Goal: Transaction & Acquisition: Purchase product/service

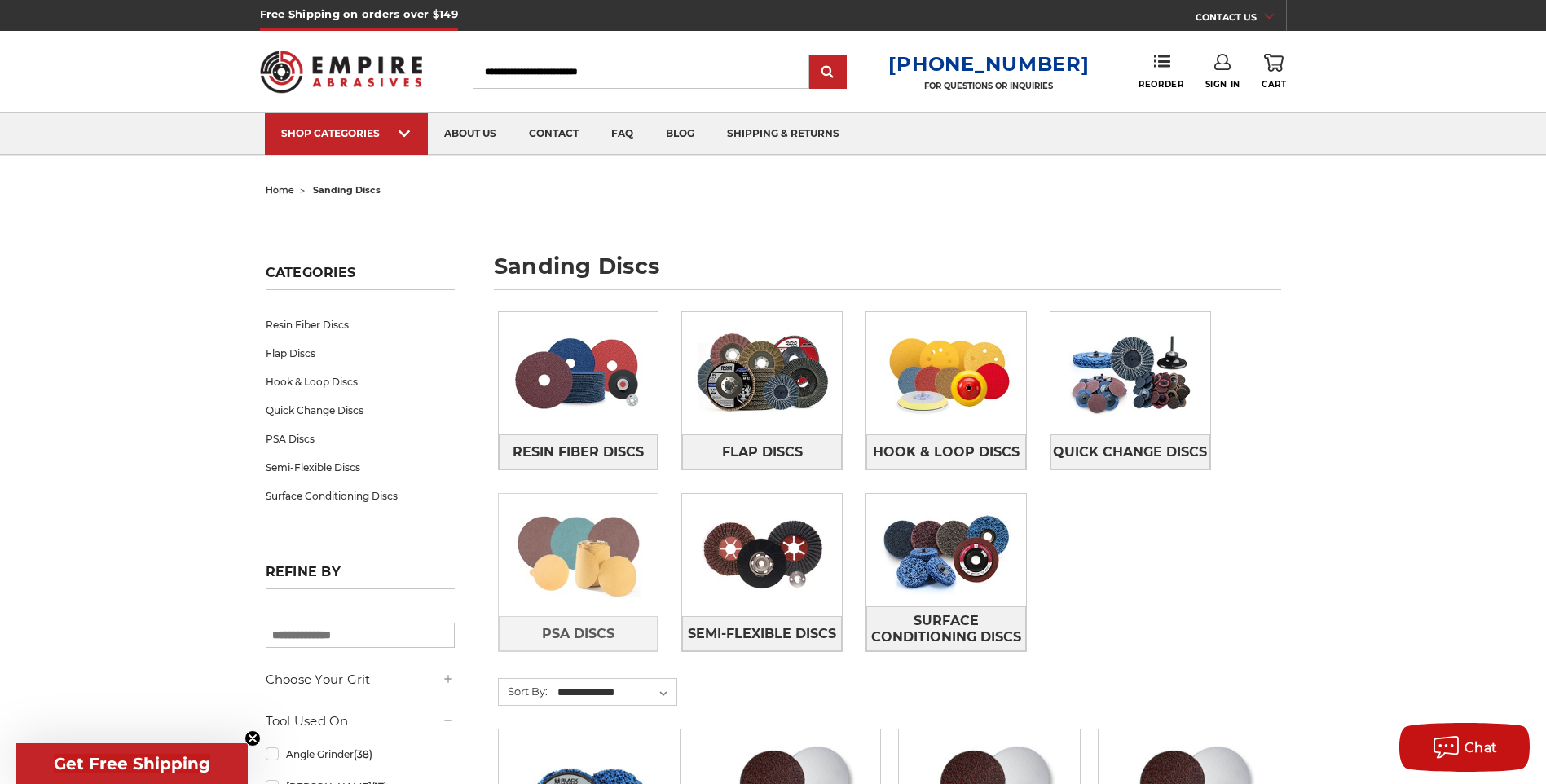
click at [581, 566] on img at bounding box center [578, 554] width 160 height 112
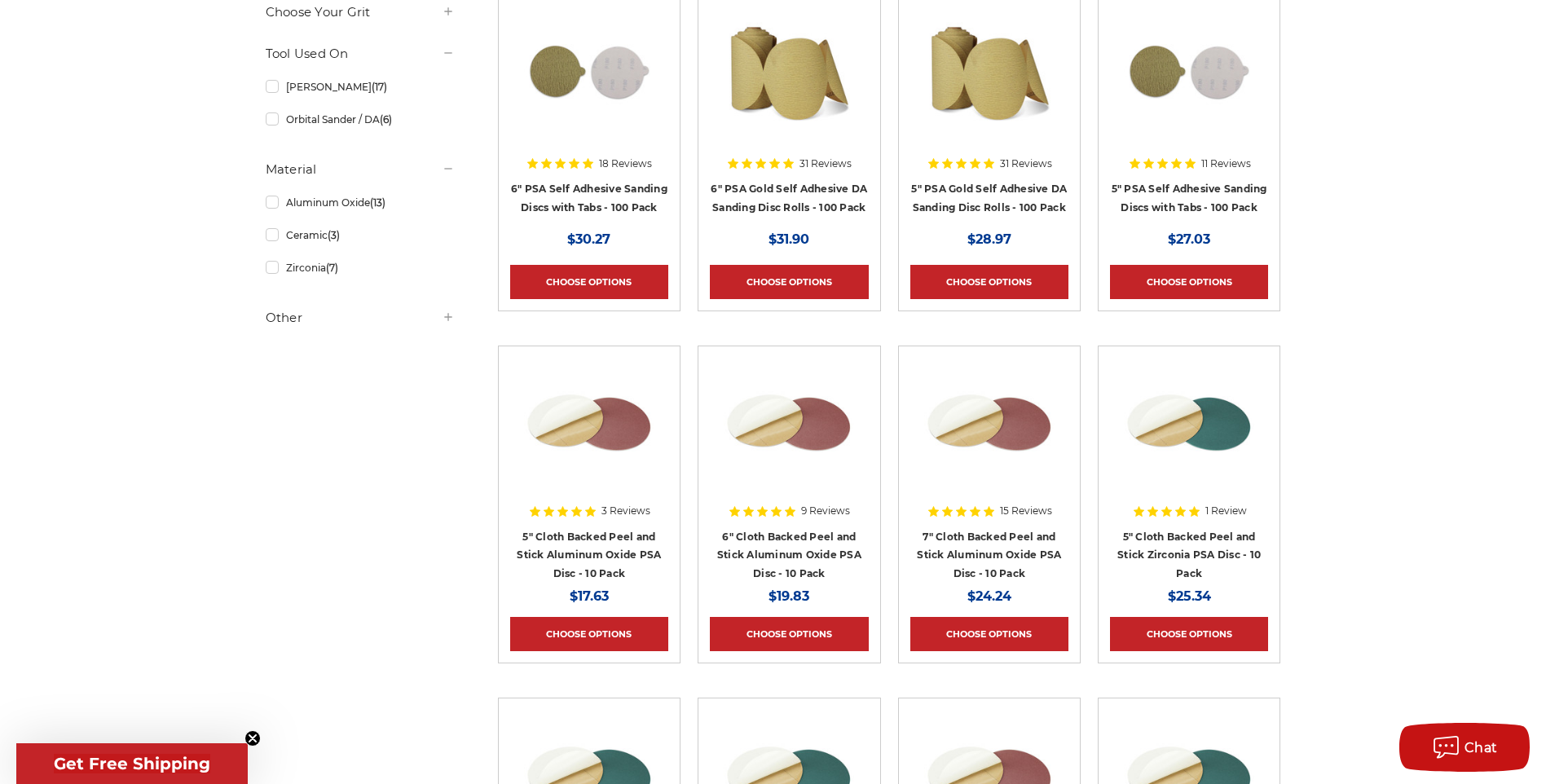
scroll to position [408, 0]
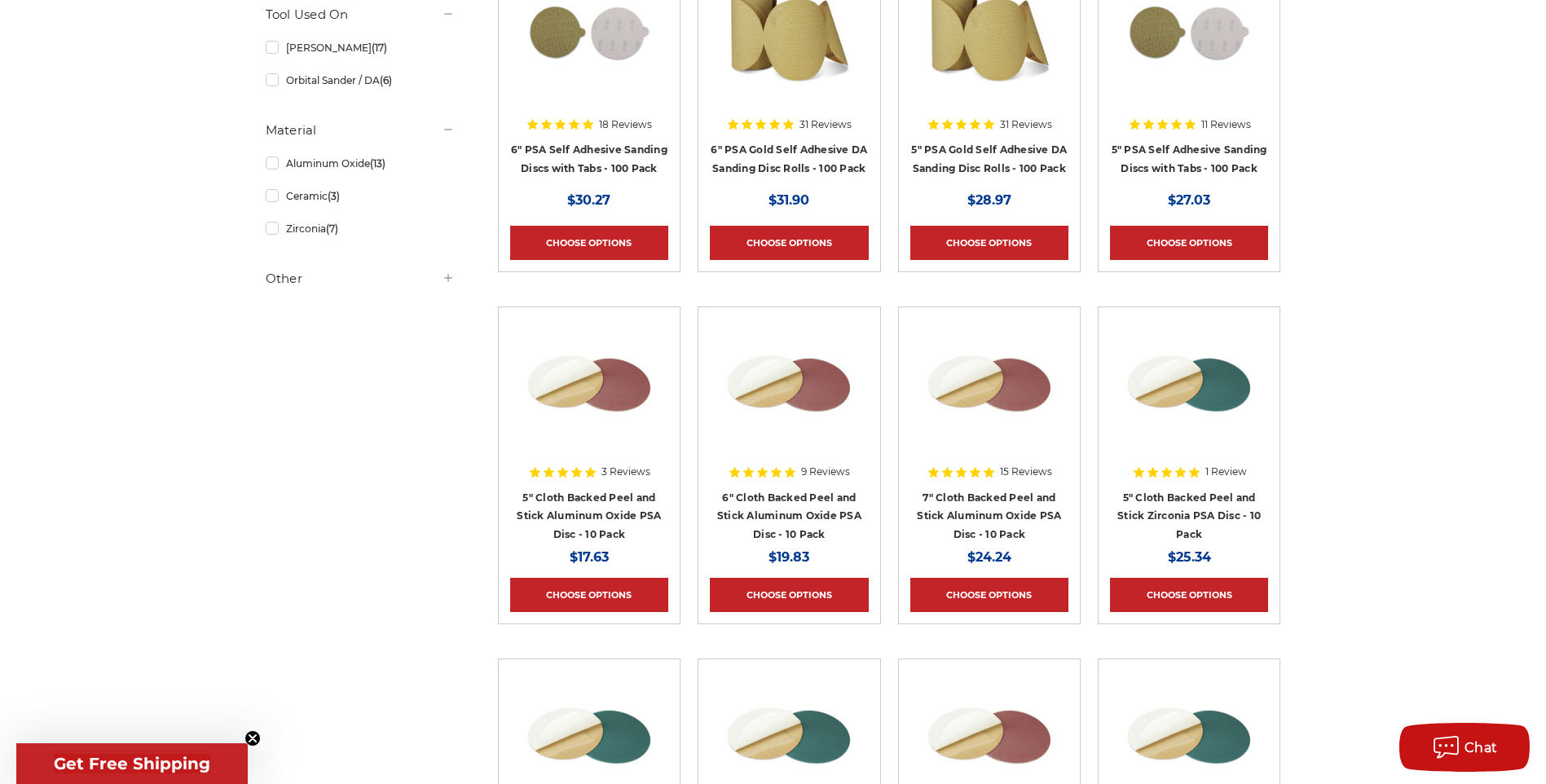
click at [607, 397] on img at bounding box center [590, 384] width 131 height 131
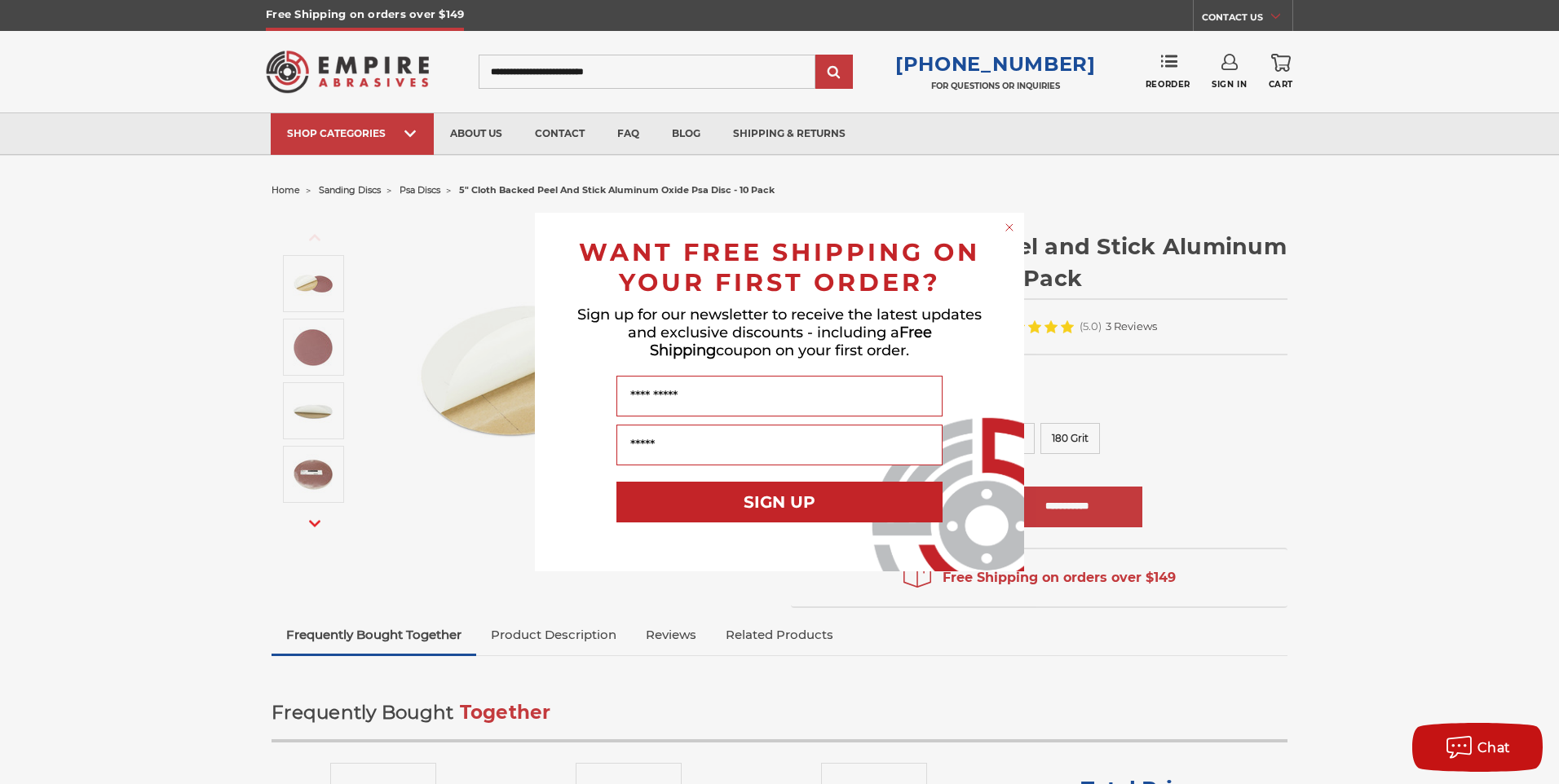
click at [1010, 230] on circle "Close dialog" at bounding box center [1010, 228] width 16 height 16
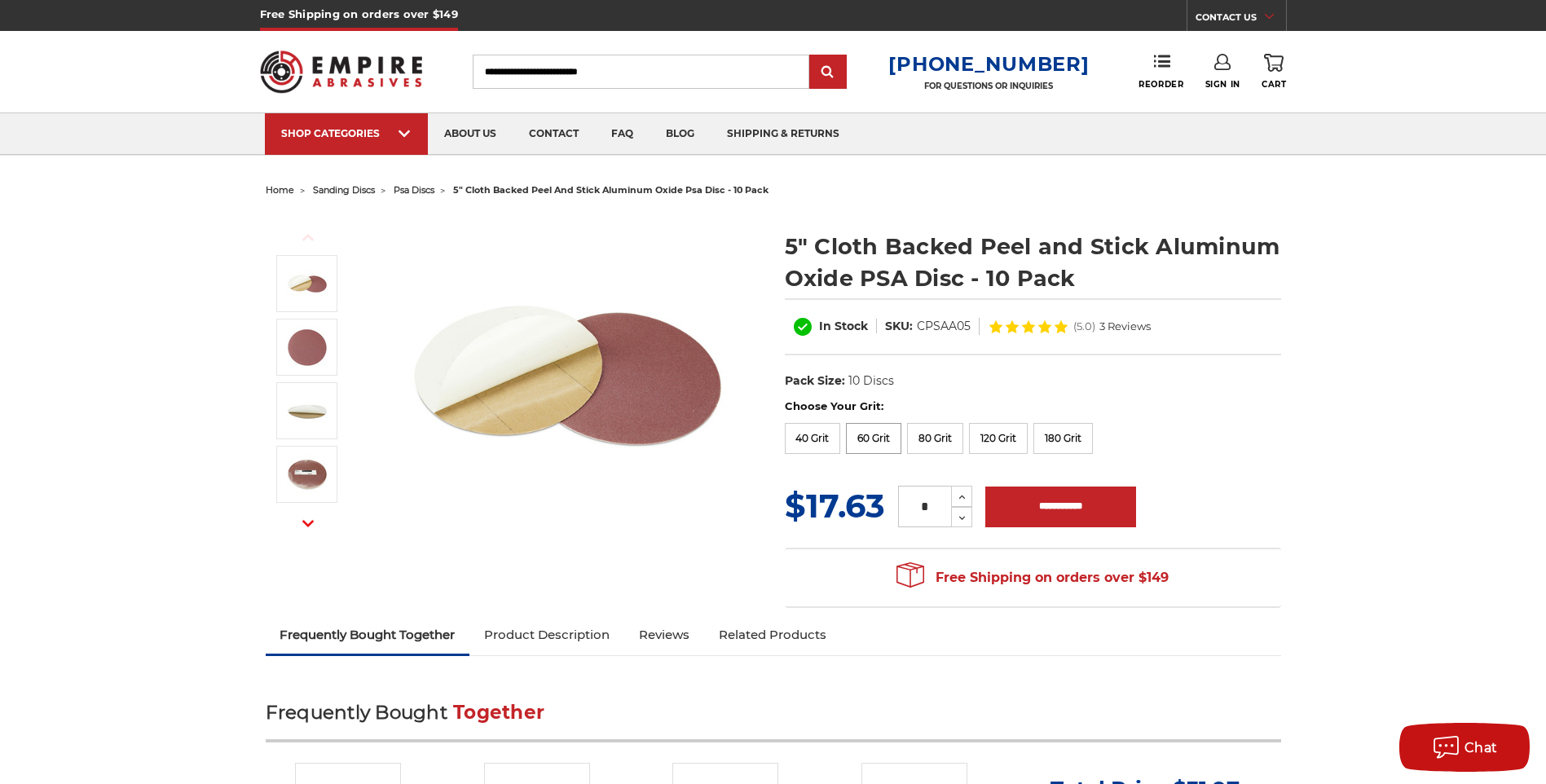
click at [868, 438] on label "60 Grit" at bounding box center [873, 438] width 56 height 31
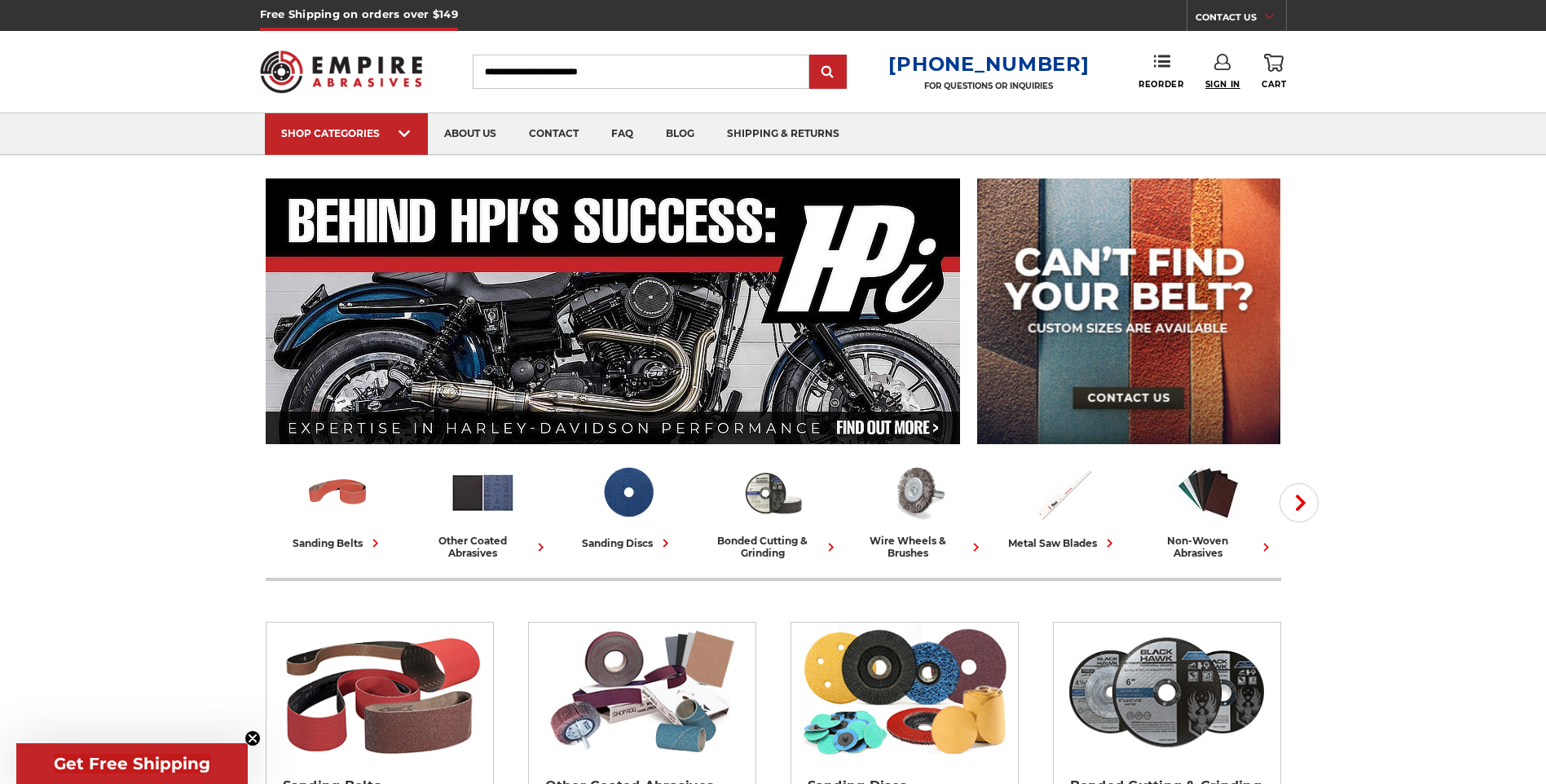
type input "**********"
click at [1237, 79] on span "Sign In" at bounding box center [1223, 85] width 35 height 11
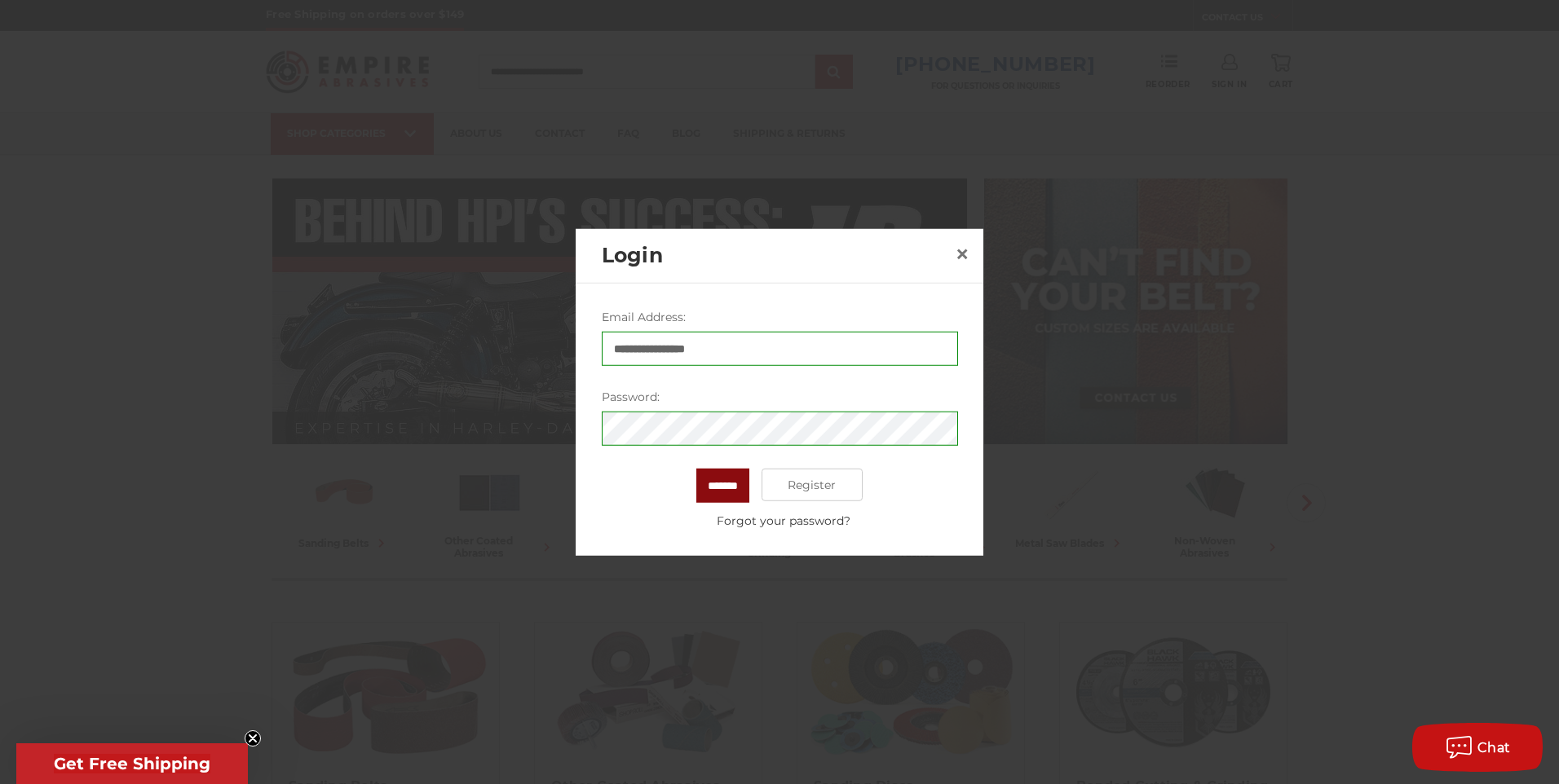
click at [742, 487] on input "*******" at bounding box center [723, 486] width 53 height 34
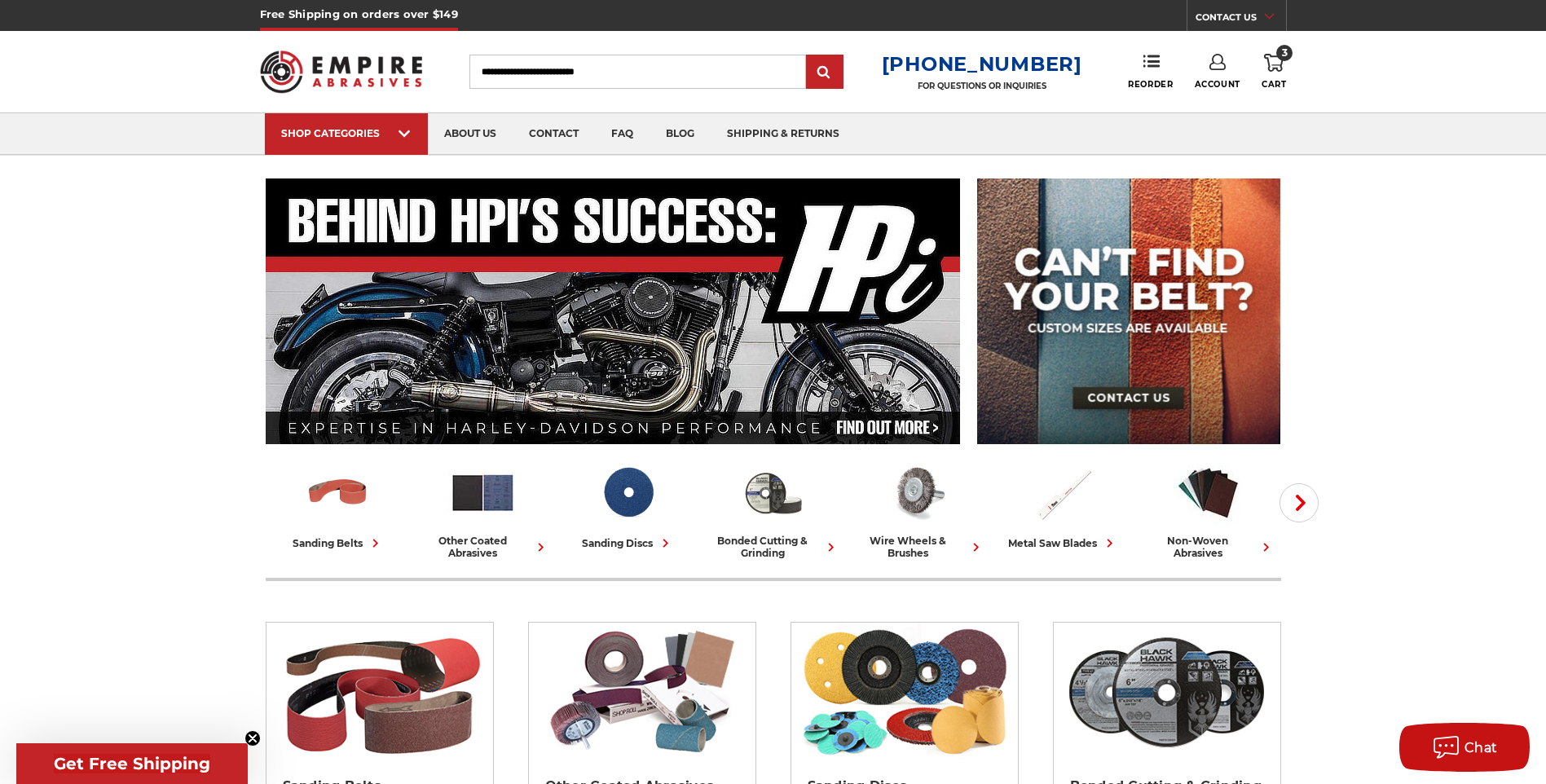
click at [1210, 74] on link "Account" at bounding box center [1218, 72] width 46 height 36
click at [1205, 106] on link "Account" at bounding box center [1218, 105] width 117 height 31
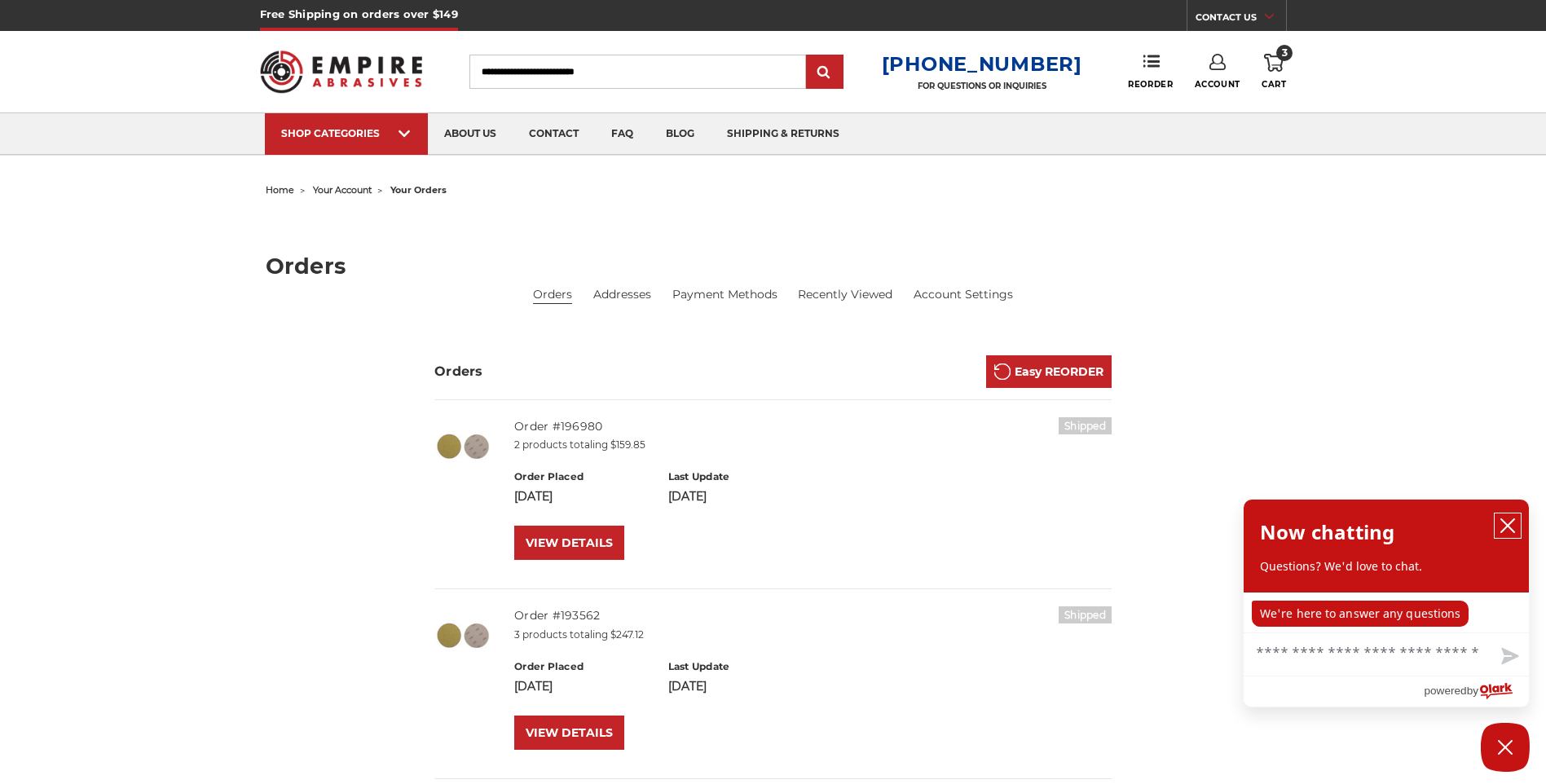
click at [1509, 524] on icon "close chatbox" at bounding box center [1508, 525] width 16 height 16
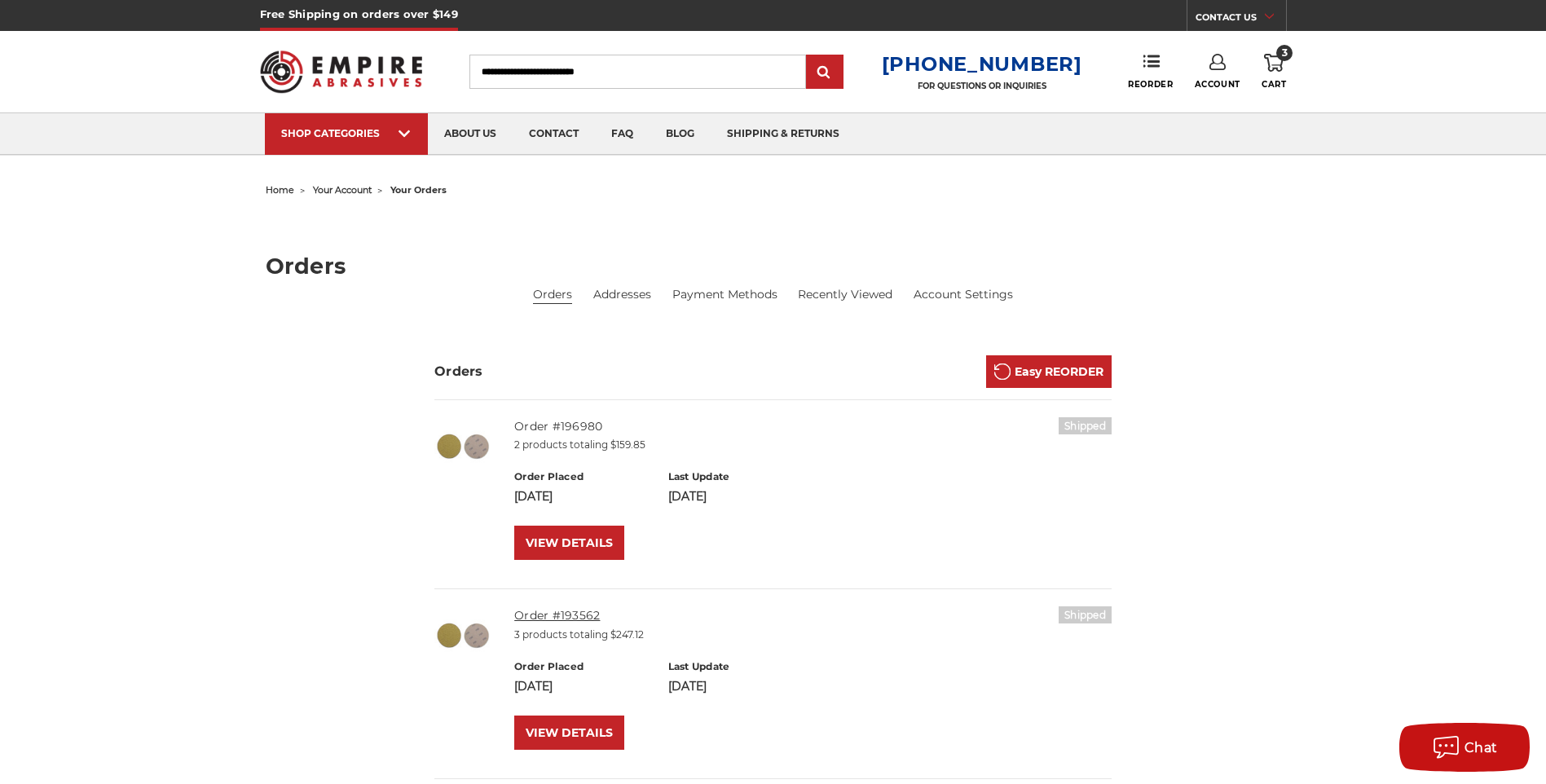
click at [540, 614] on link "Order #193562" at bounding box center [557, 615] width 86 height 15
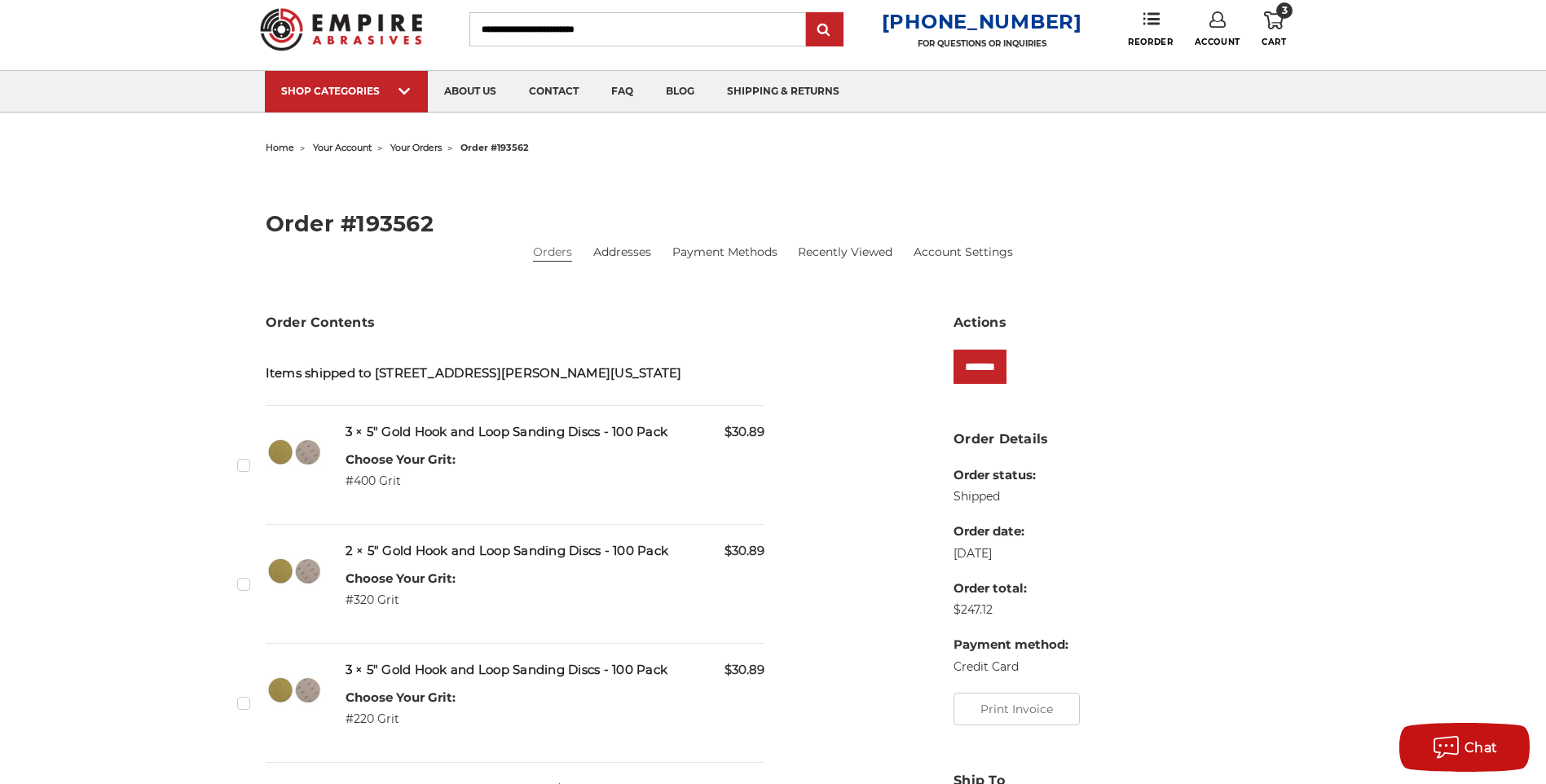
scroll to position [81, 0]
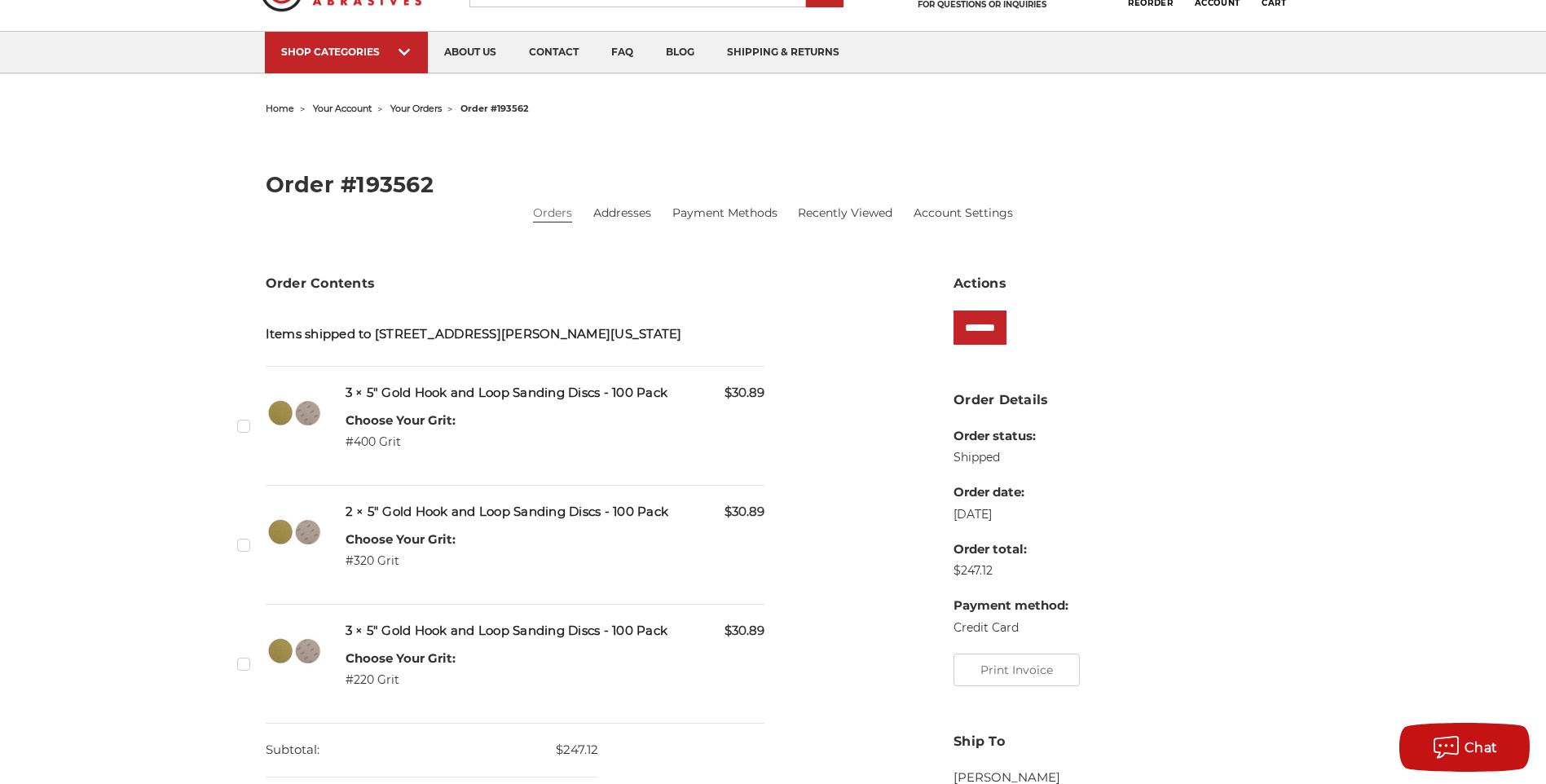
click at [247, 428] on label "Checkbox 526203 label" at bounding box center [245, 426] width 17 height 17
click at [239, 544] on label "Checkbox 526204 label" at bounding box center [245, 544] width 17 height 17
click at [1001, 325] on input "*******" at bounding box center [980, 328] width 53 height 34
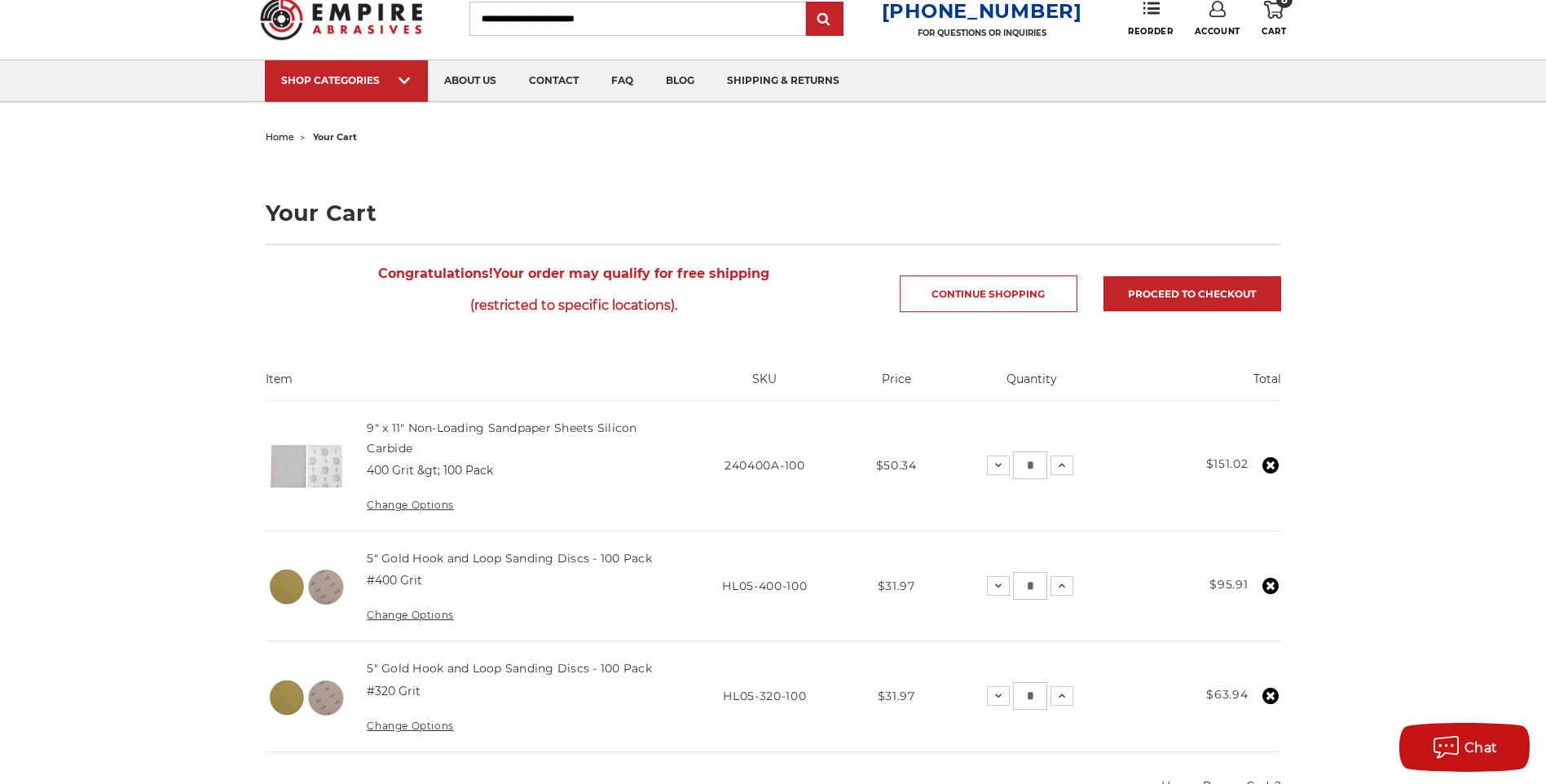
scroll to position [81, 0]
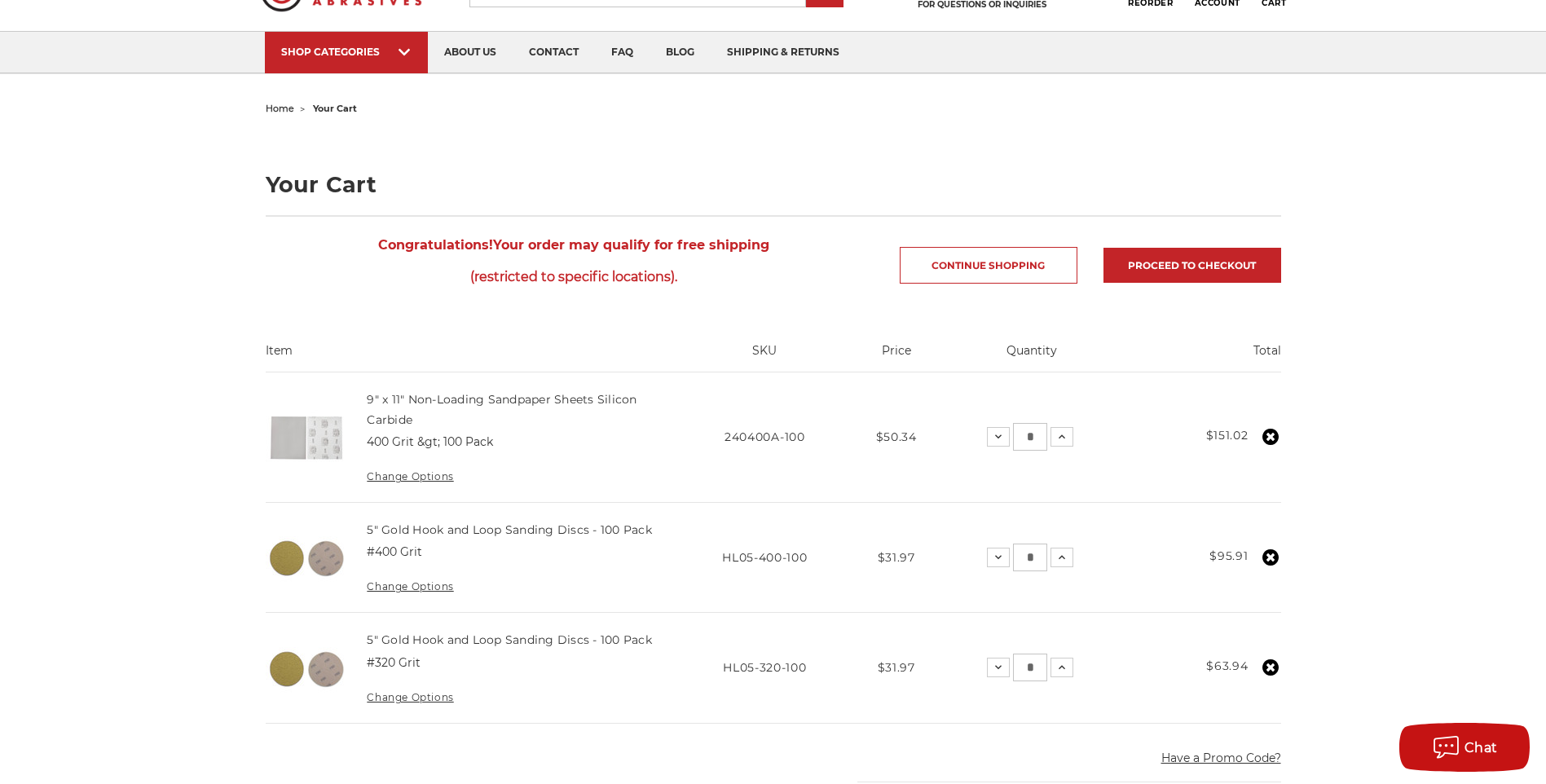
click at [1271, 437] on icon at bounding box center [1271, 437] width 16 height 16
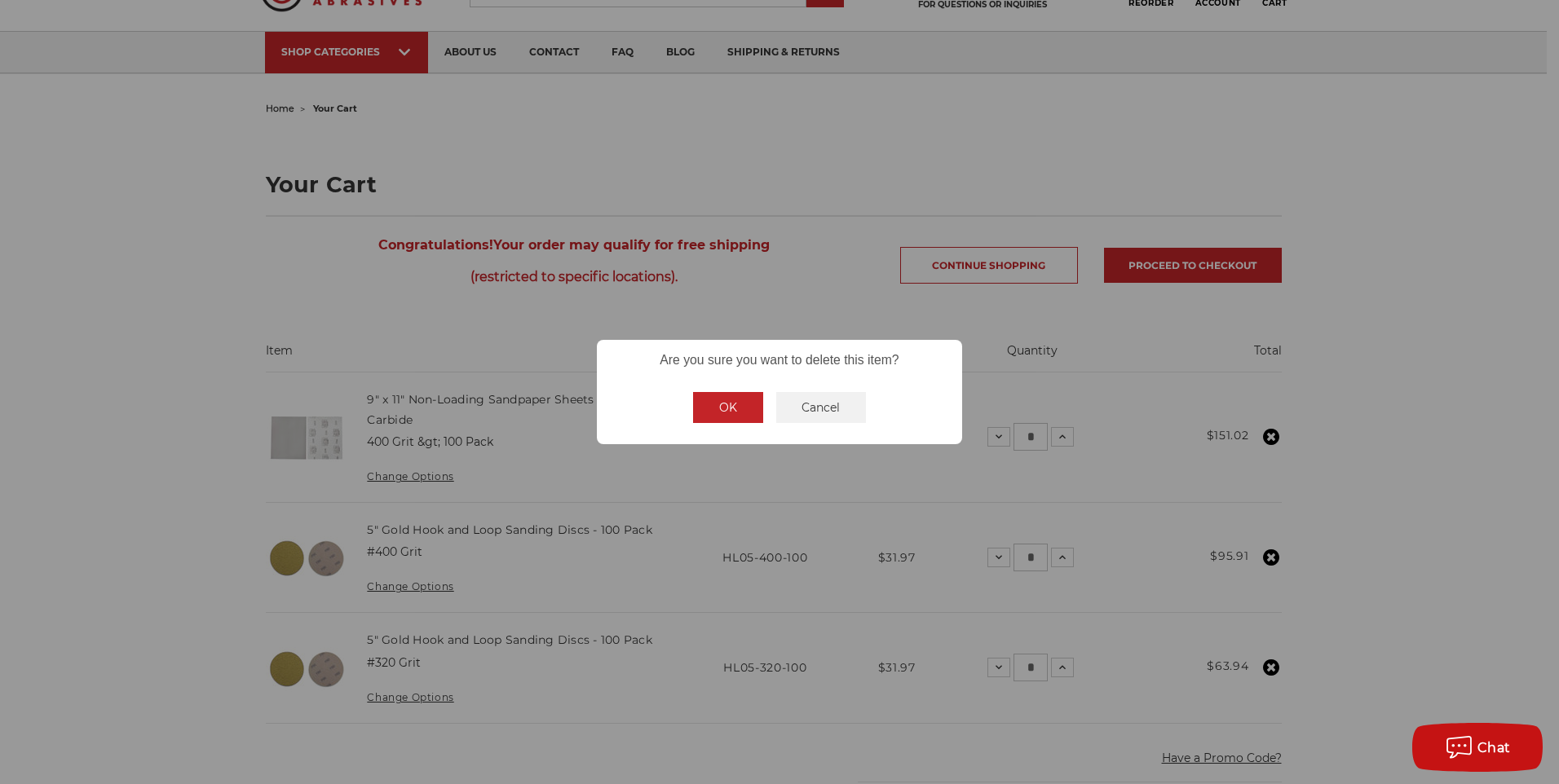
click at [722, 398] on button "OK" at bounding box center [728, 407] width 70 height 31
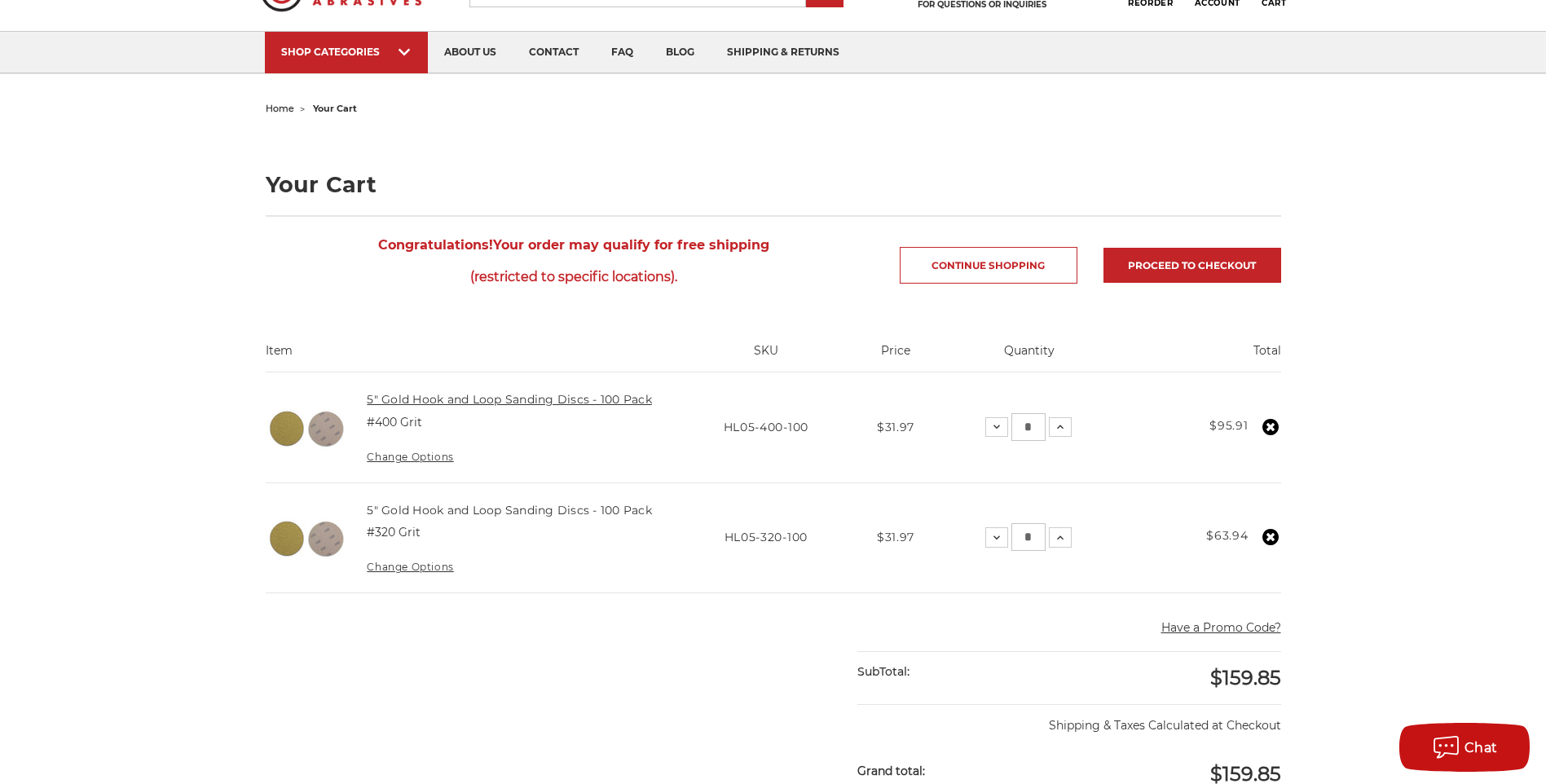
click at [470, 403] on link "5" Gold Hook and Loop Sanding Discs - 100 Pack" at bounding box center [509, 399] width 285 height 15
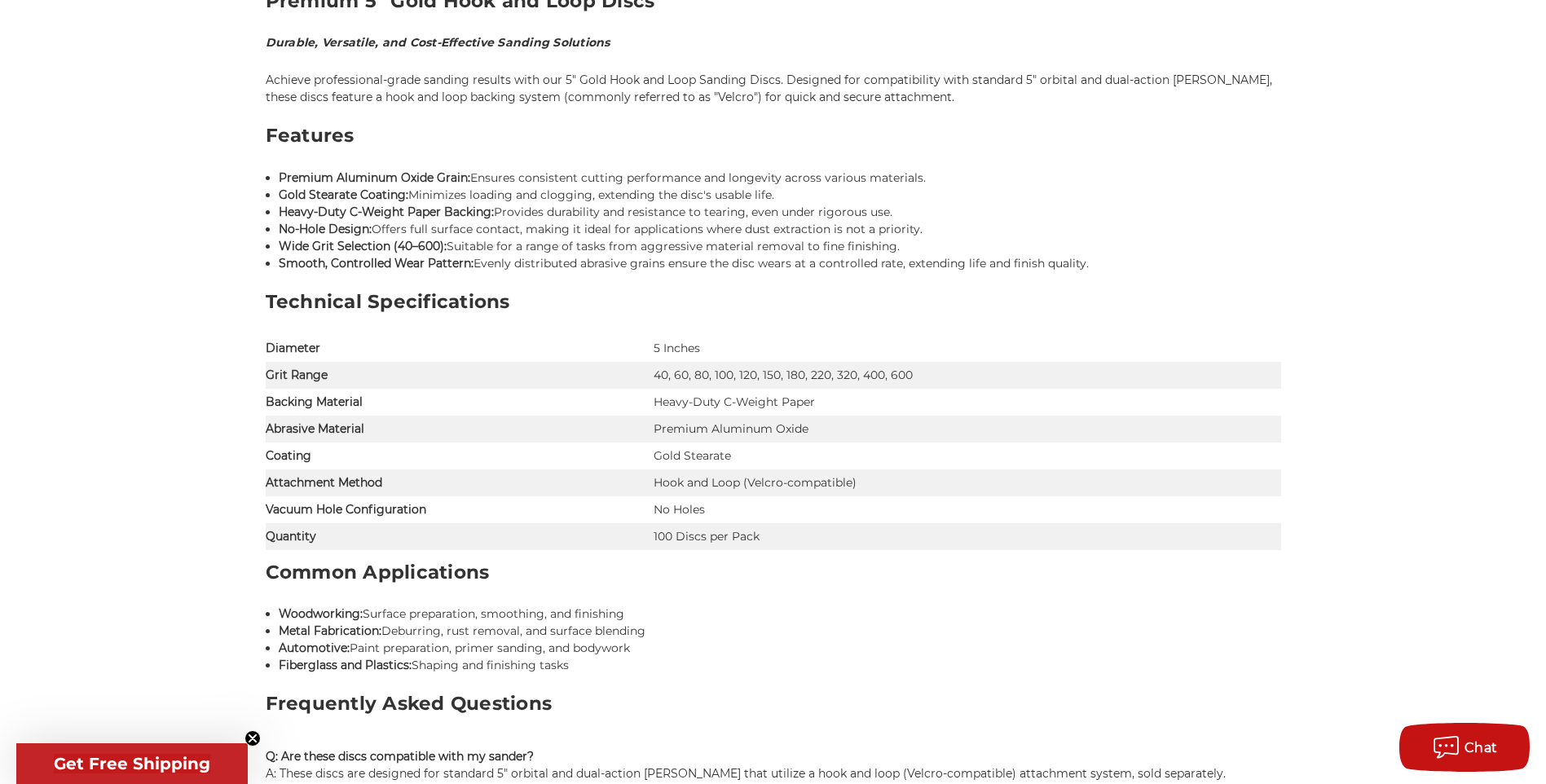
scroll to position [1223, 0]
